Goal: Use online tool/utility: Utilize a website feature to perform a specific function

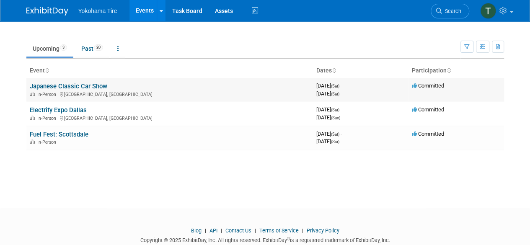
click at [91, 84] on link "Japanese Classic Car Show" at bounding box center [68, 87] width 77 height 8
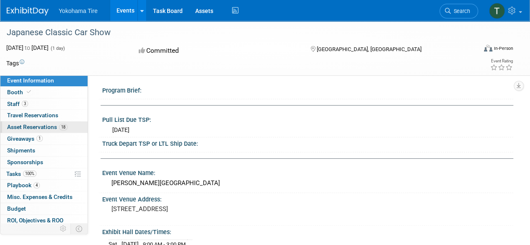
click at [40, 128] on span "Asset Reservations 18" at bounding box center [37, 127] width 60 height 7
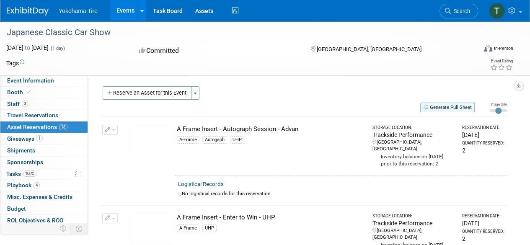
click at [450, 107] on button "Generate Pull Sheet" at bounding box center [447, 108] width 54 height 10
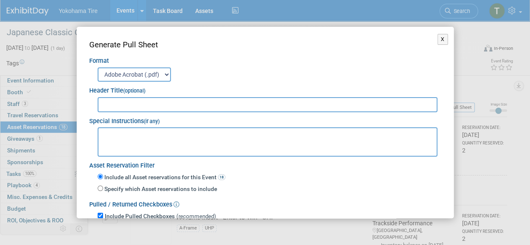
scroll to position [62, 0]
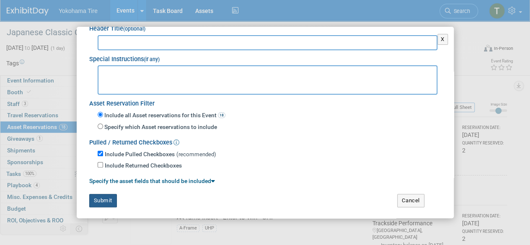
click at [109, 198] on button "Submit" at bounding box center [103, 200] width 28 height 13
